Goal: Complete application form

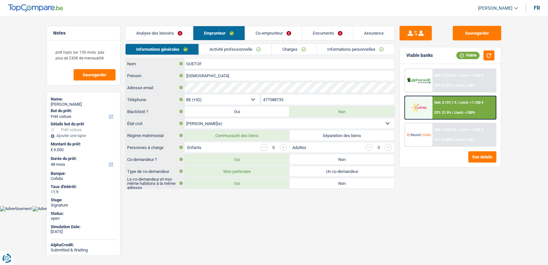
select select "car"
select select "48"
select select "32"
select select "married"
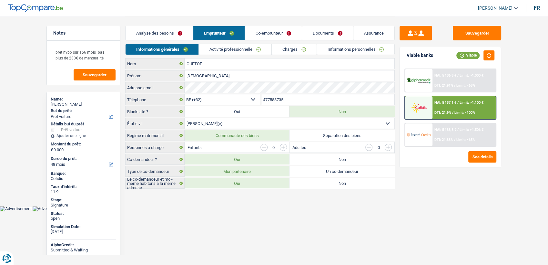
click at [351, 50] on link "Informations personnelles" at bounding box center [356, 49] width 78 height 11
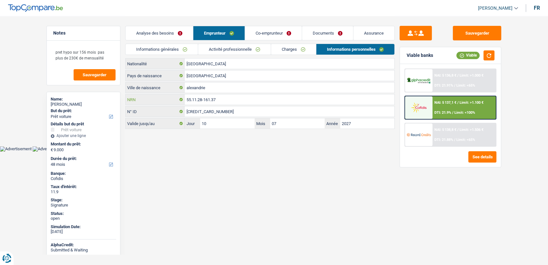
click at [242, 98] on input "55.11.28-161.37" at bounding box center [290, 99] width 210 height 10
